Goal: Task Accomplishment & Management: Manage account settings

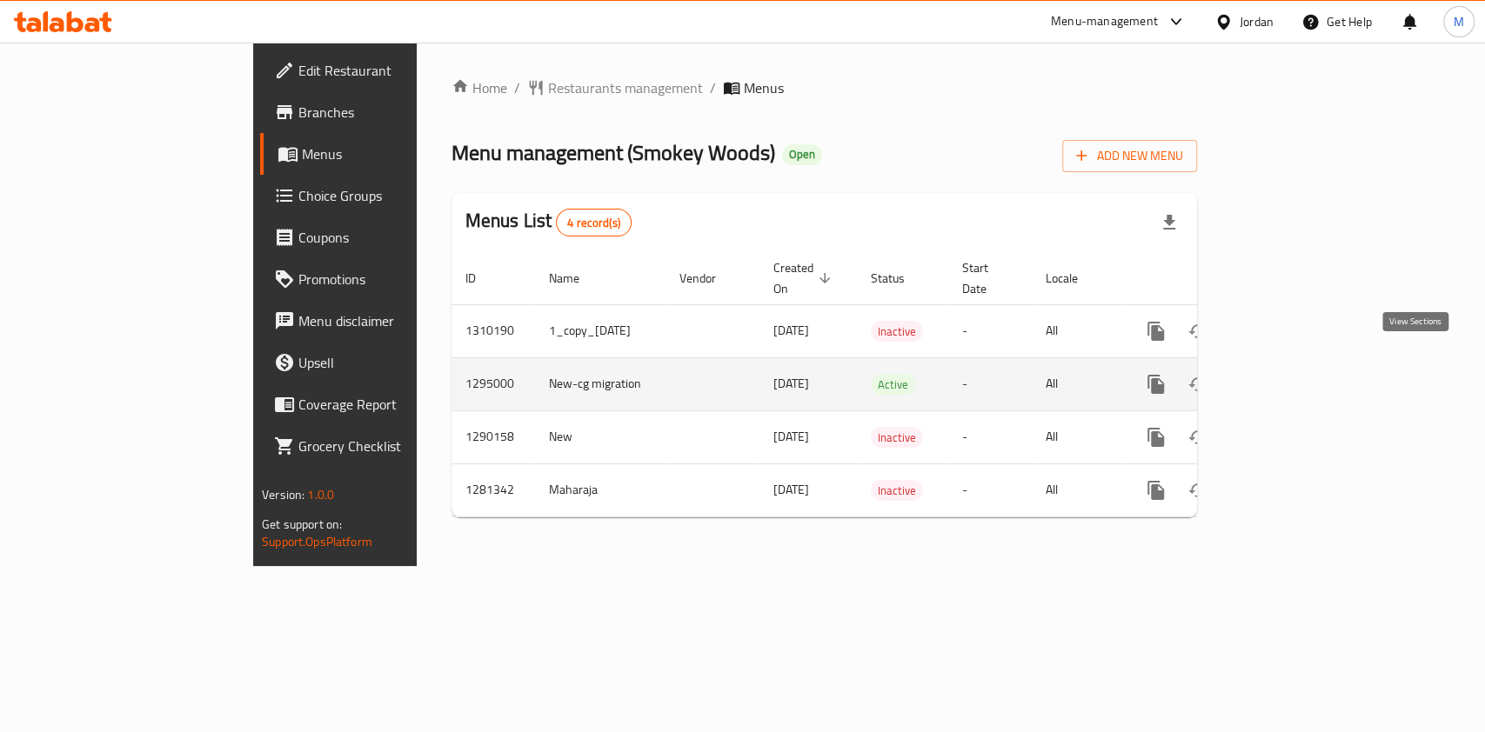
click at [1302, 371] on link "enhanced table" at bounding box center [1282, 385] width 42 height 42
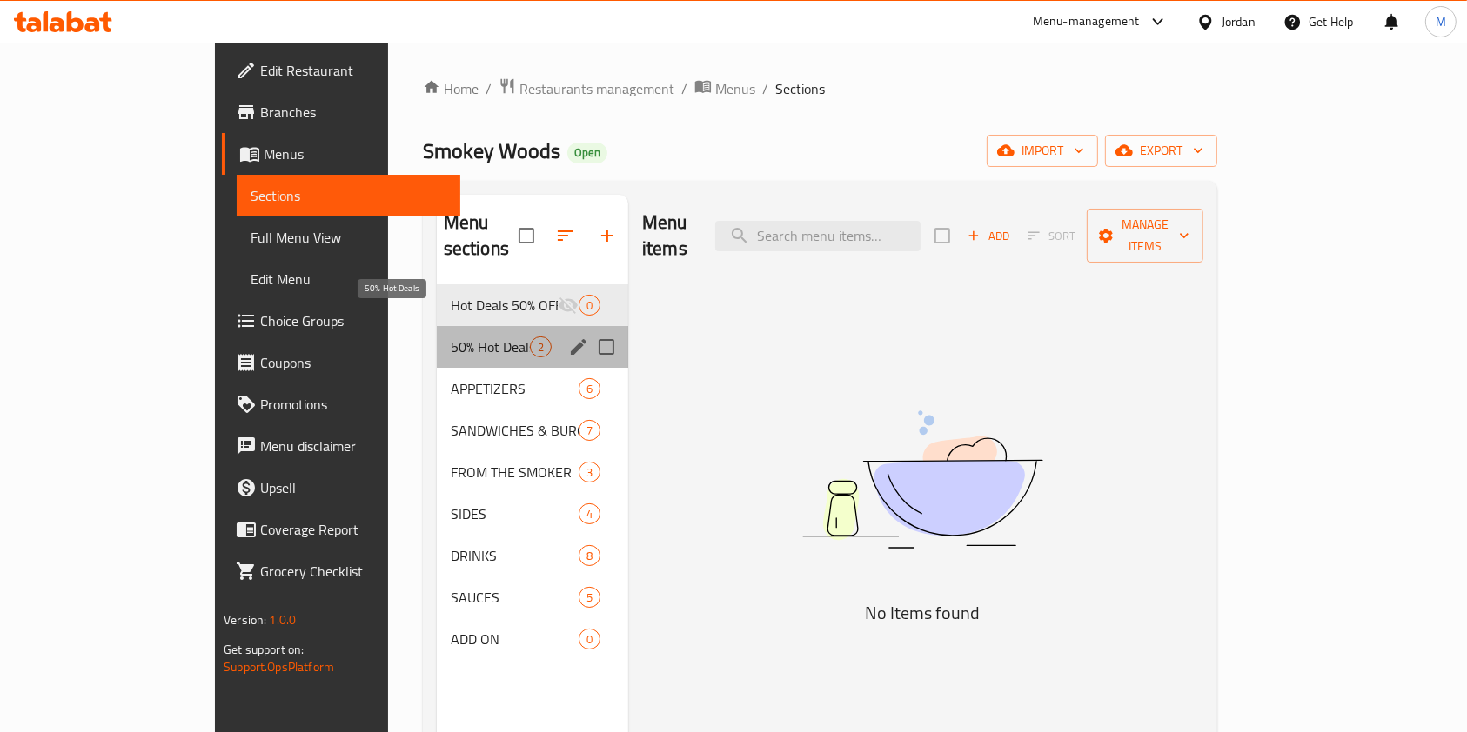
click at [460, 337] on span "50% Hot Deals" at bounding box center [490, 347] width 79 height 21
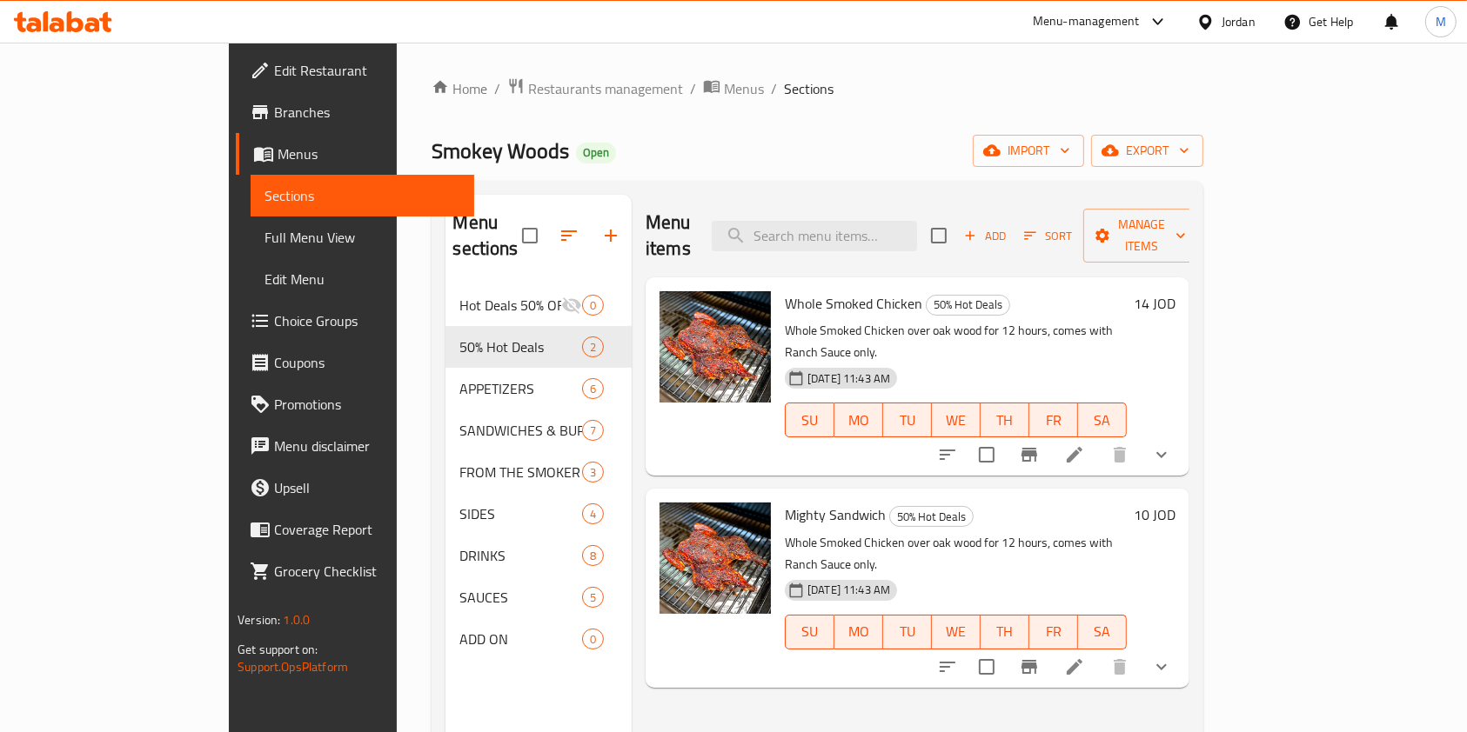
click at [1085, 657] on icon at bounding box center [1074, 667] width 21 height 21
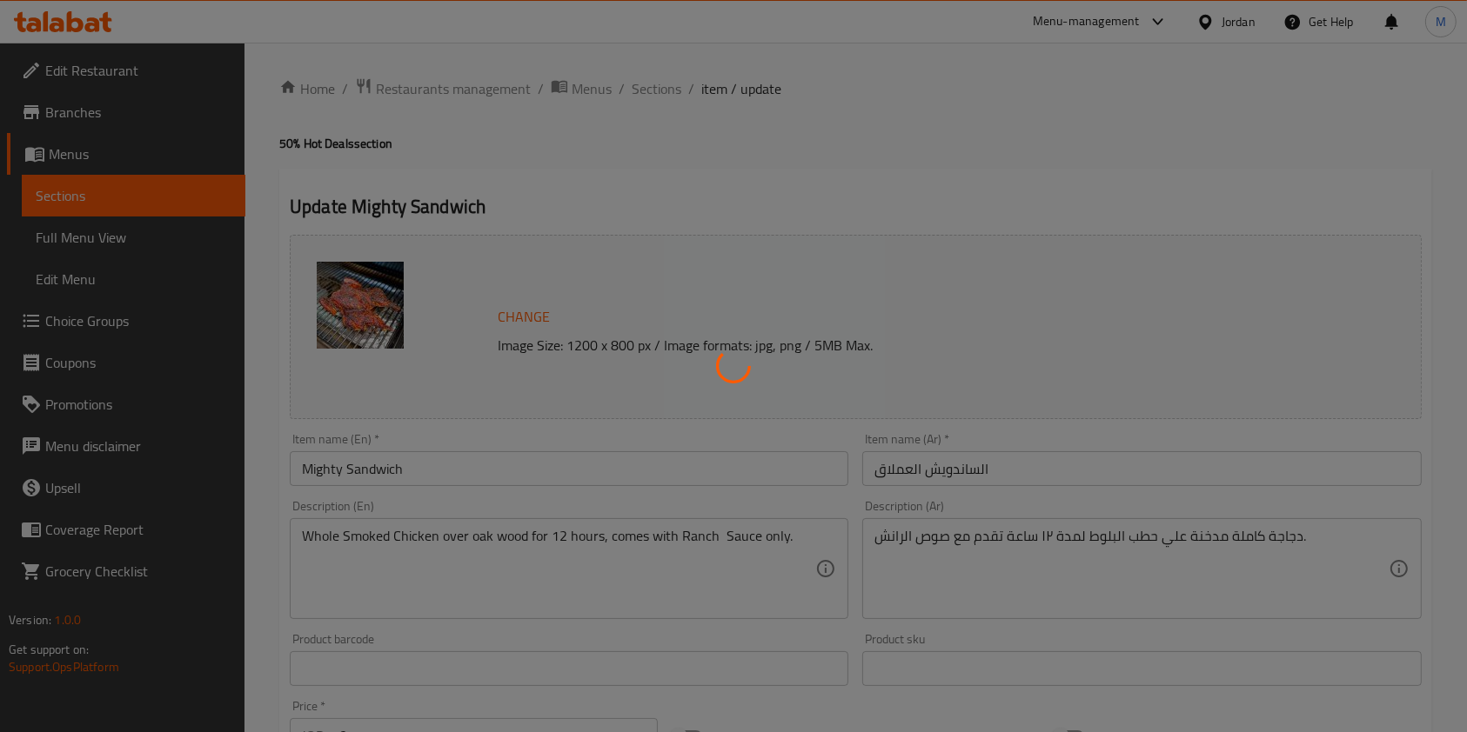
type input "اضافات"
type input "0"
type input "2"
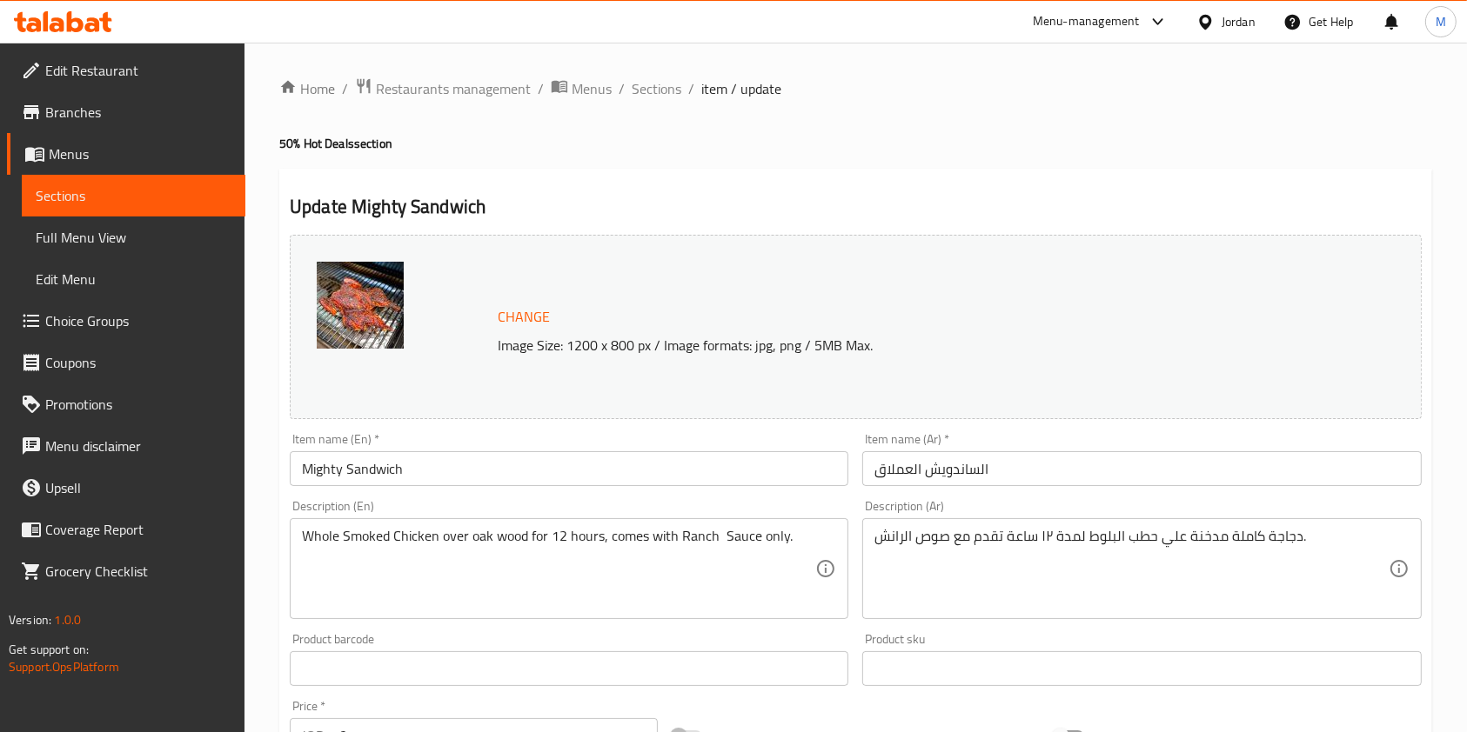
click at [768, 542] on div at bounding box center [733, 366] width 1467 height 732
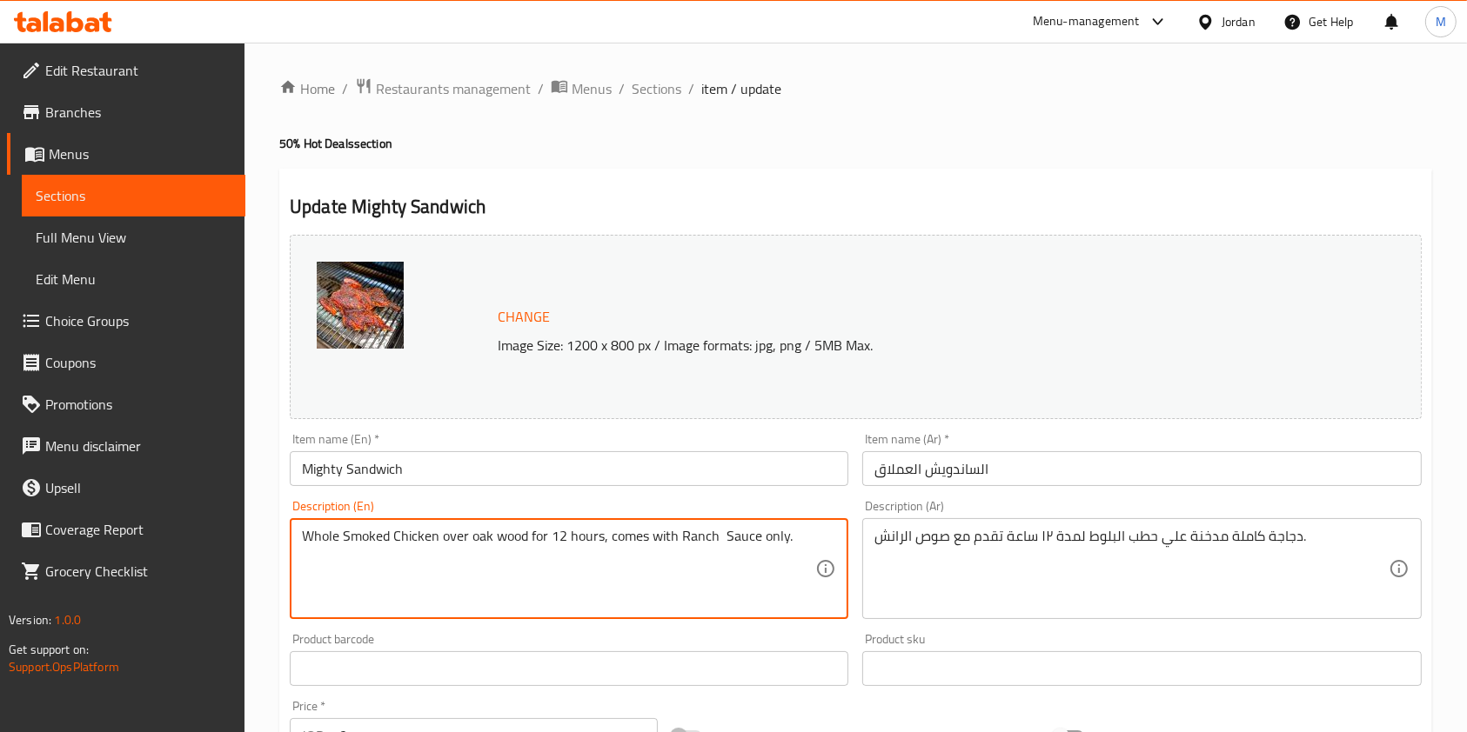
click at [768, 542] on textarea "Whole Smoked Chicken over oak wood for 12 hours, comes with Ranch Sauce only." at bounding box center [558, 569] width 513 height 83
paste textarea "250 grams of Smoked Meat Sandwich topped with BBQ sauce, grilled Onions, pickle…"
type textarea "250 grams of Smoked Meat Sandwich topped with BBQ sauce, grilled Onions, pickle…"
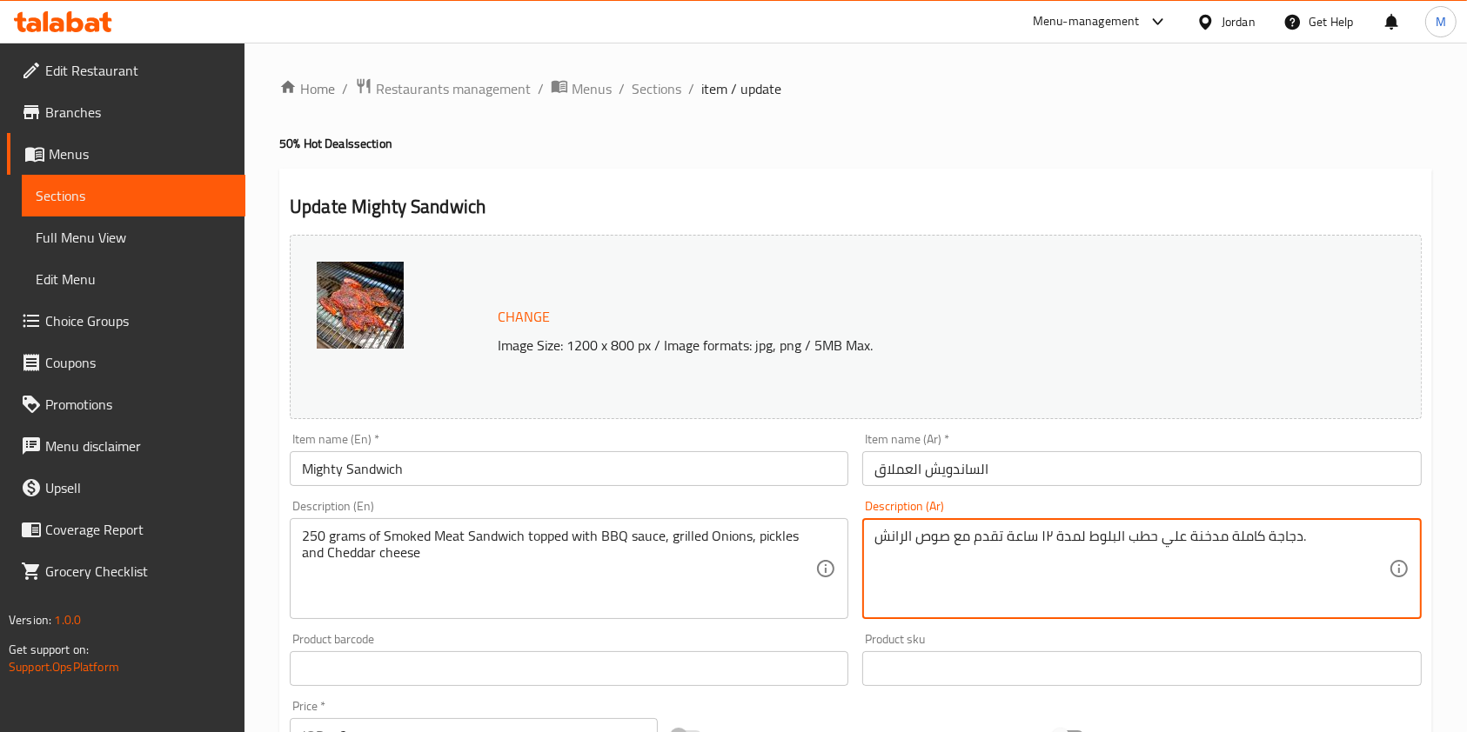
click at [1002, 538] on textarea "دجاجة كاملة مدخنة علي حطب البلوط لمدة ١٢ ساعة تقدم مع صوص الرانش." at bounding box center [1130, 569] width 513 height 83
paste textarea "لساندوش العملاق، 250 غرام من اللحم المدخن مع الباربيكو صوص، البصل المكرمل، و جب…"
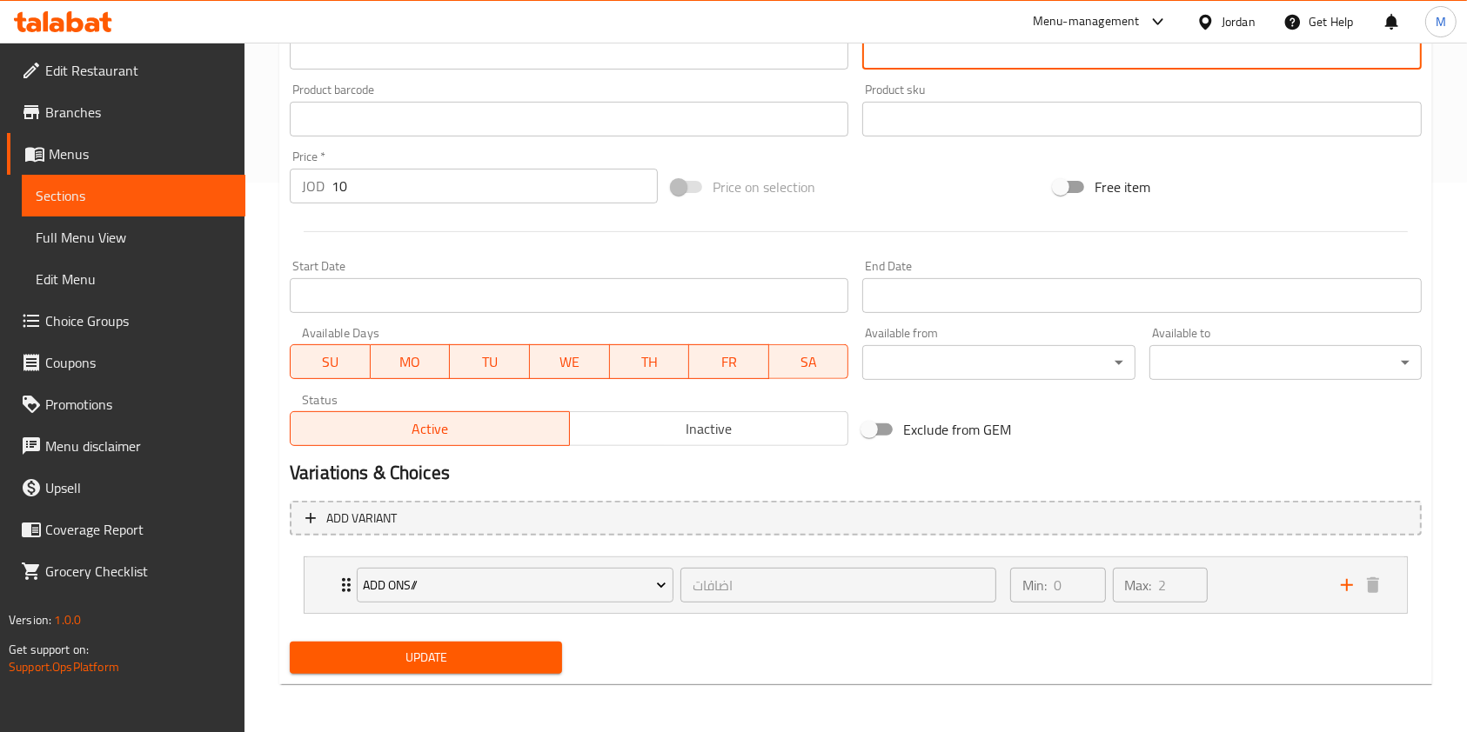
type textarea "الساندوش العملاق، 250 غرام من اللحم المدخن مع الباربيكو صوص، البصل المكرمل، و ج…"
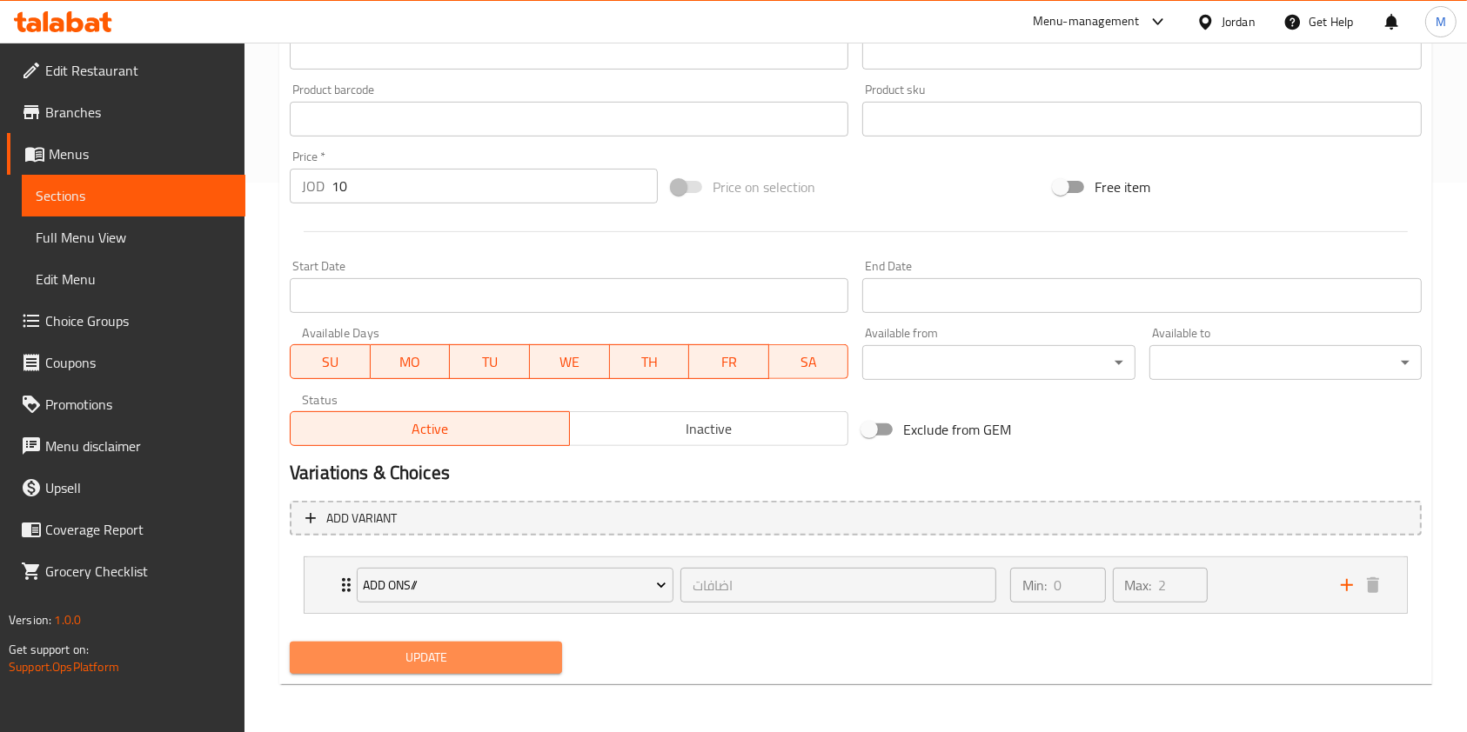
click at [400, 660] on span "Update" at bounding box center [426, 658] width 244 height 22
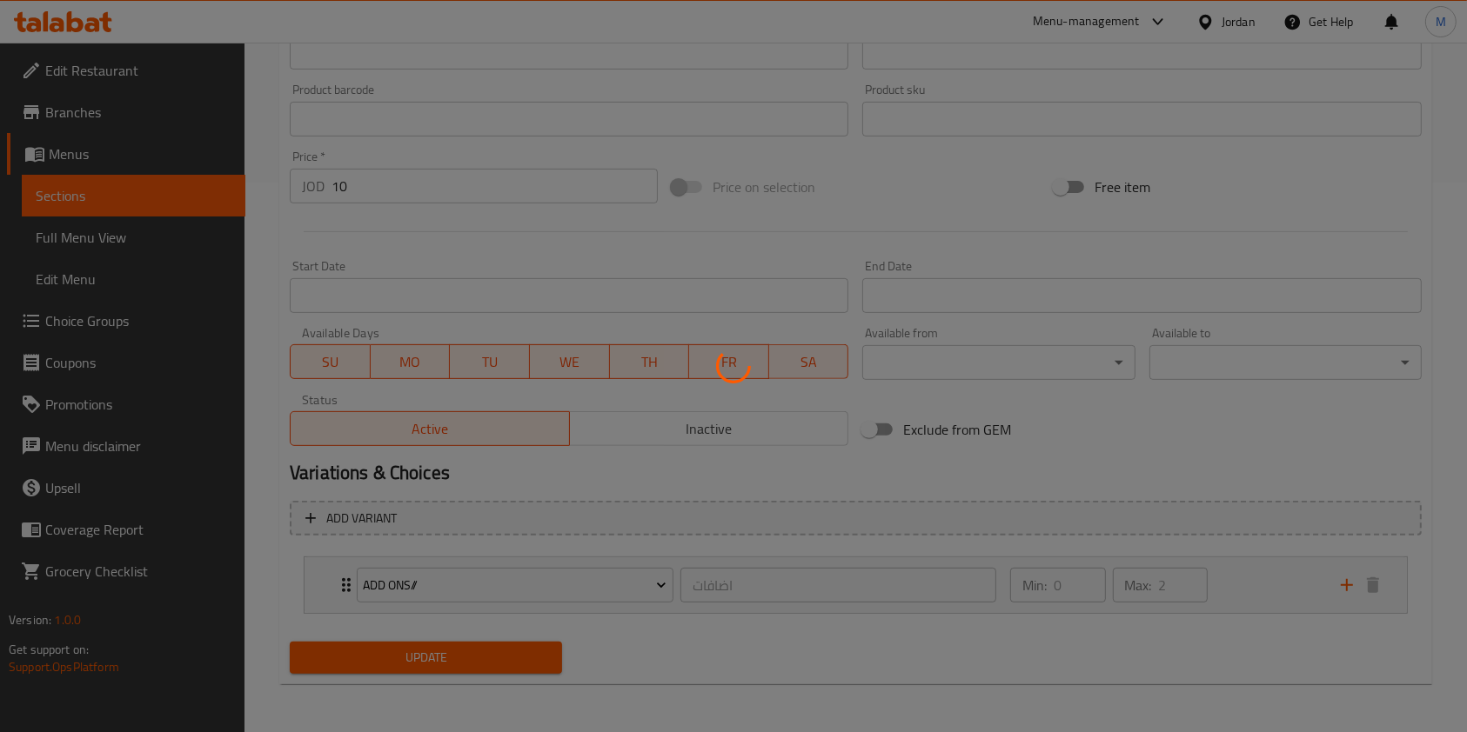
click at [400, 660] on div at bounding box center [733, 366] width 1467 height 732
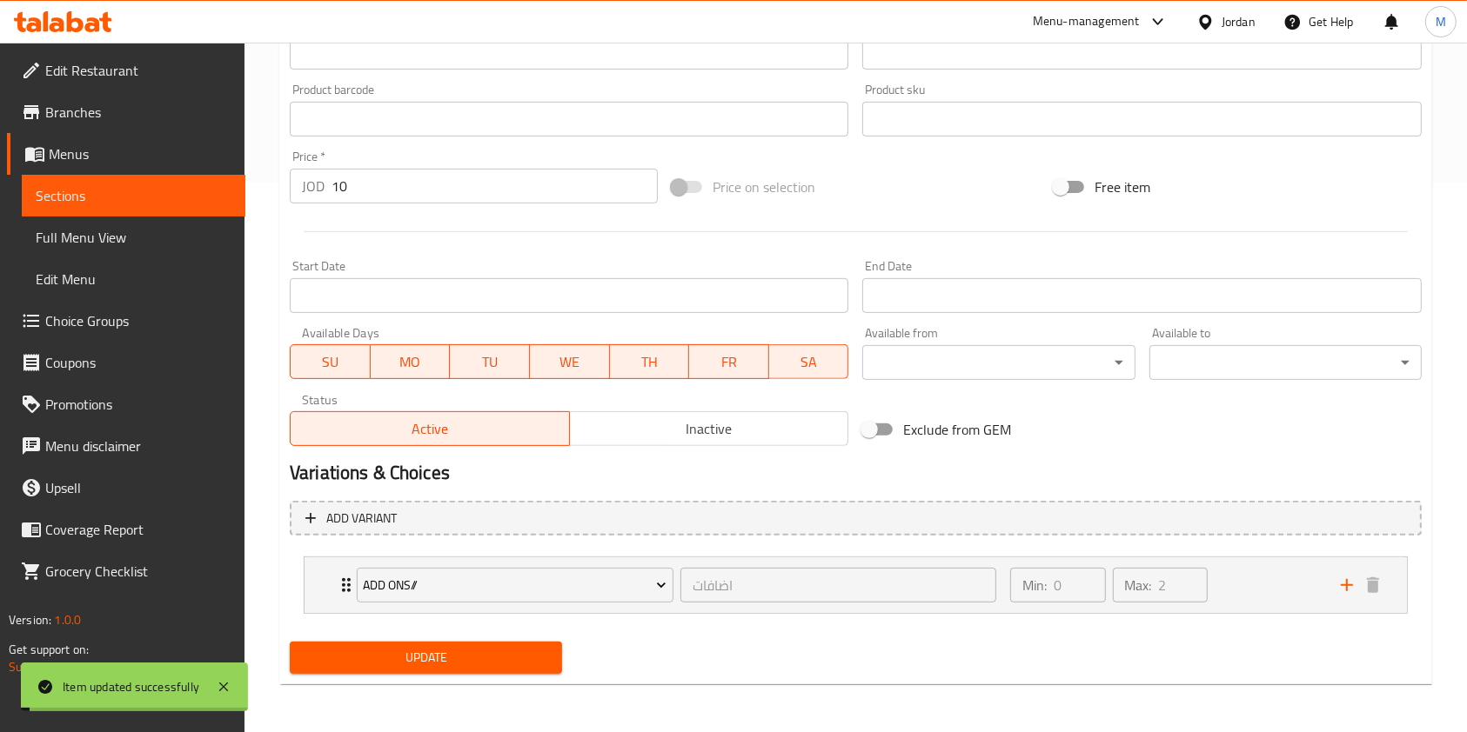
click at [400, 660] on span "Update" at bounding box center [426, 658] width 244 height 22
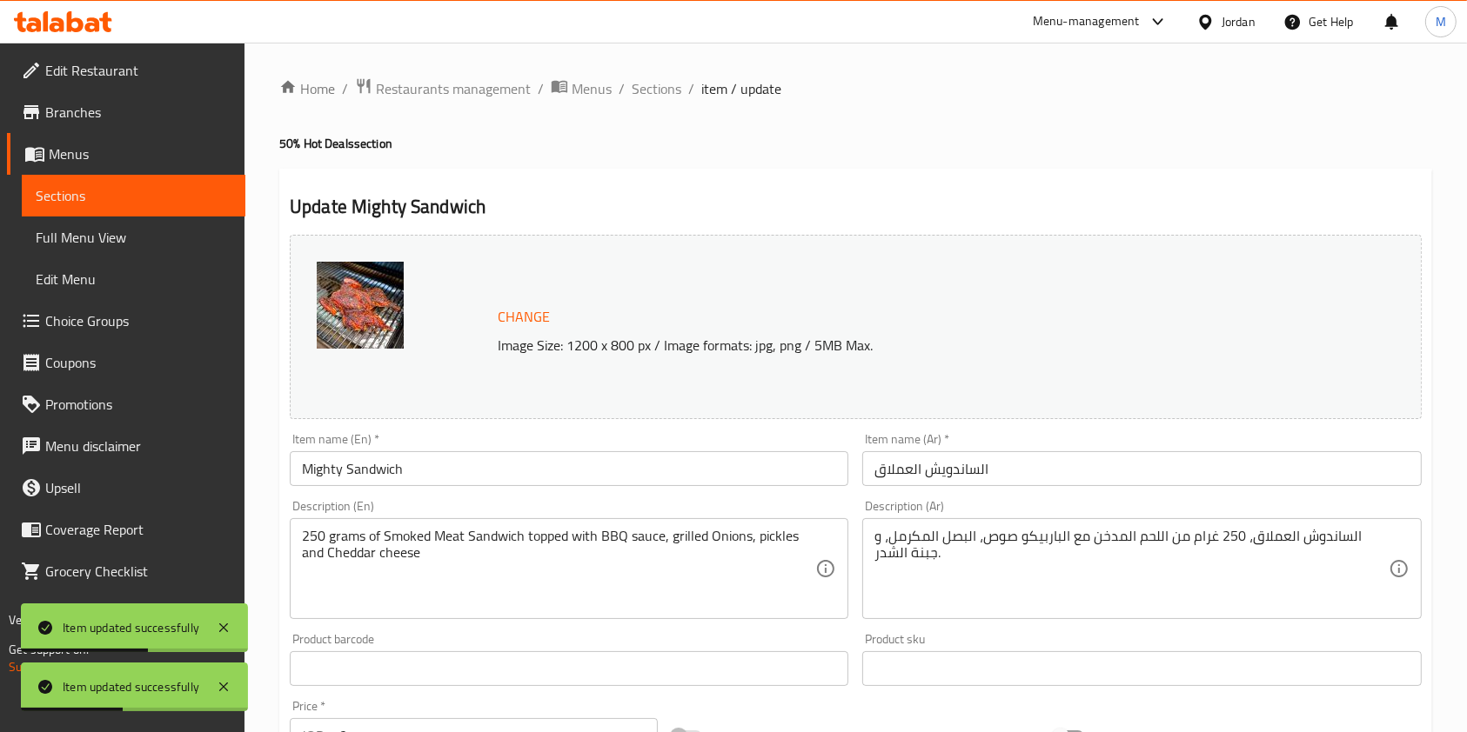
click at [93, 117] on span "Branches" at bounding box center [138, 112] width 186 height 21
